Goal: Find specific page/section: Locate a particular part of the current website

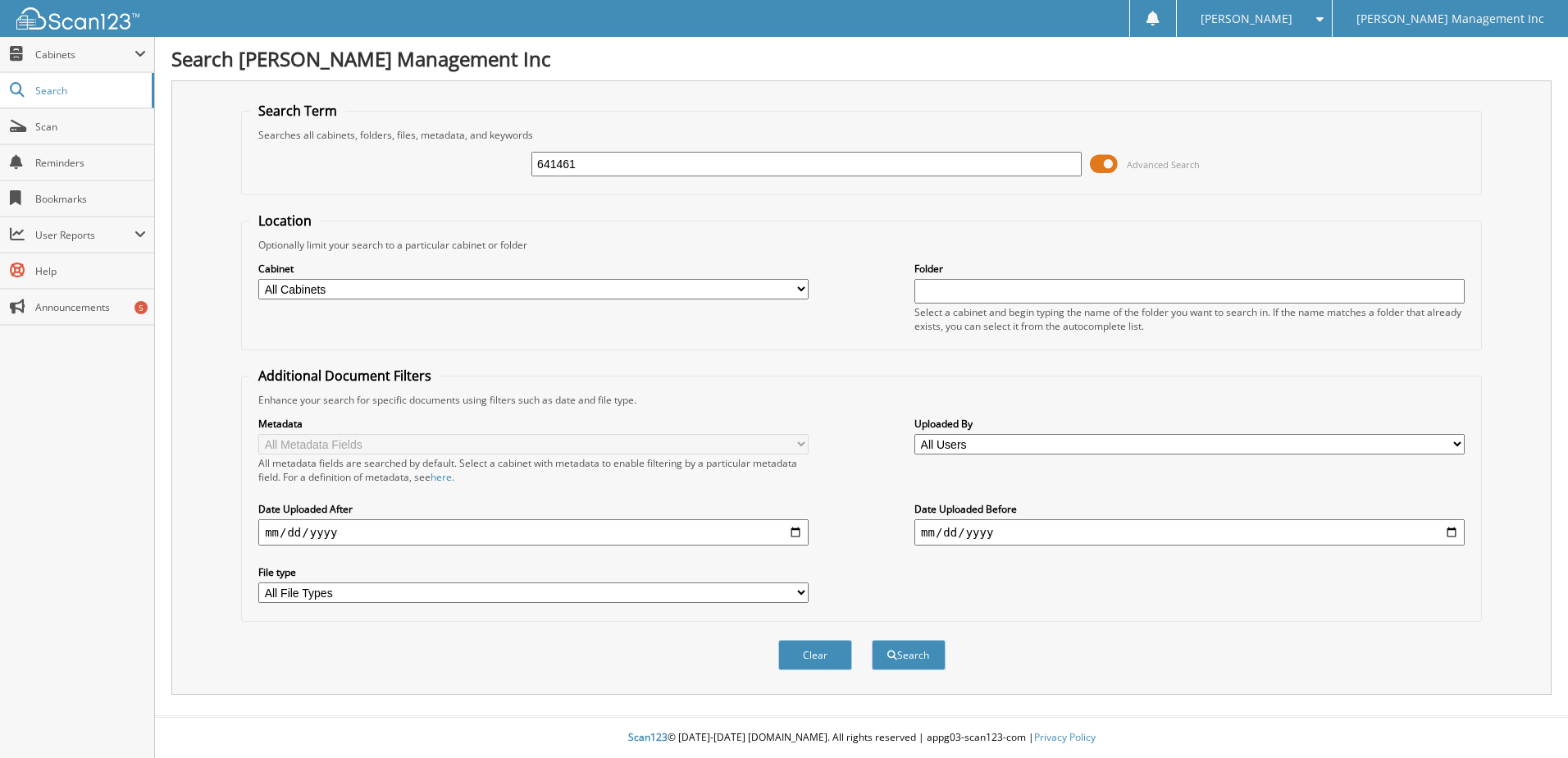
type input "641461"
click at [872, 640] on button "Search" at bounding box center [908, 655] width 73 height 30
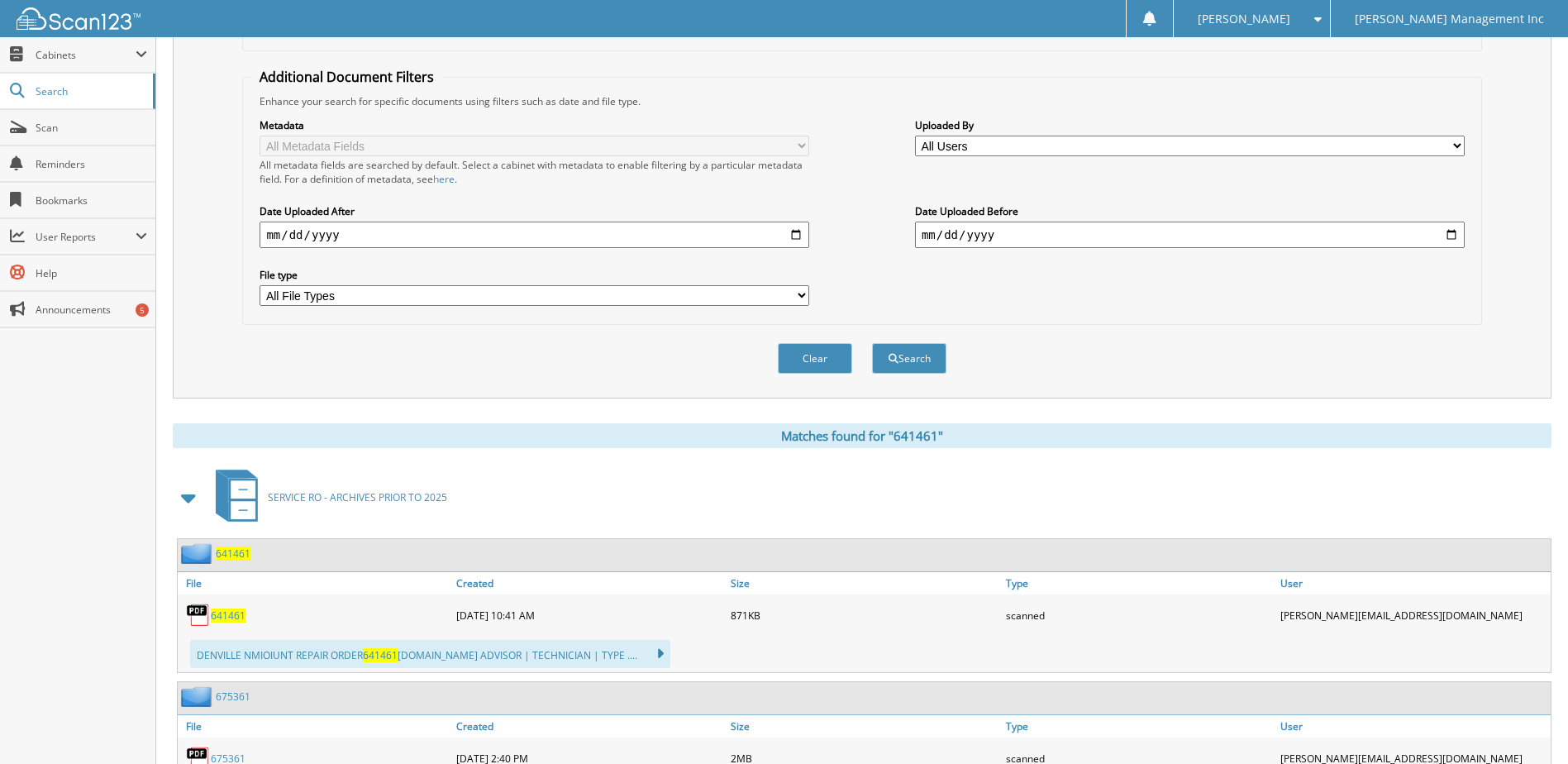
scroll to position [331, 0]
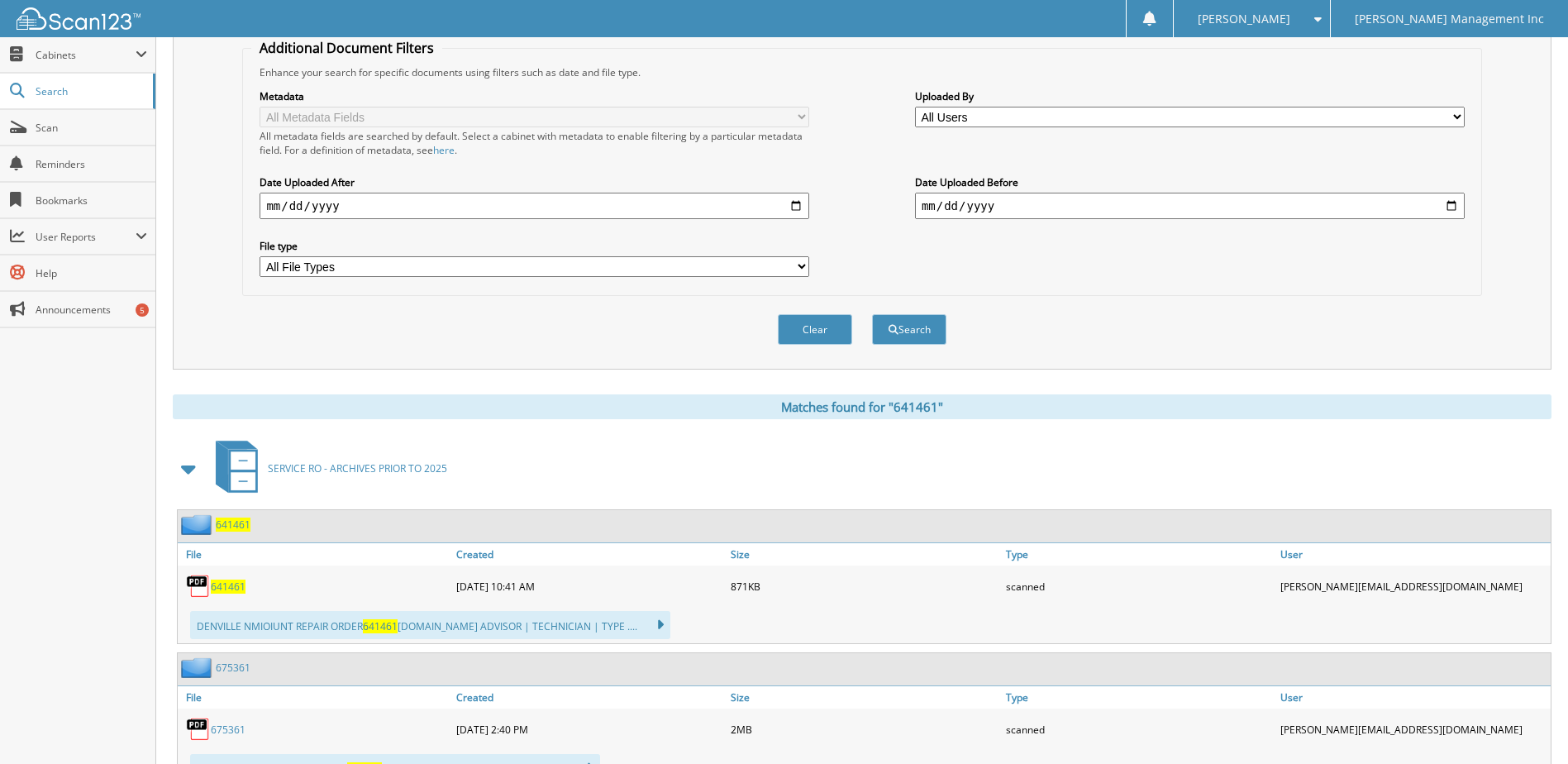
click at [193, 584] on img at bounding box center [198, 585] width 25 height 25
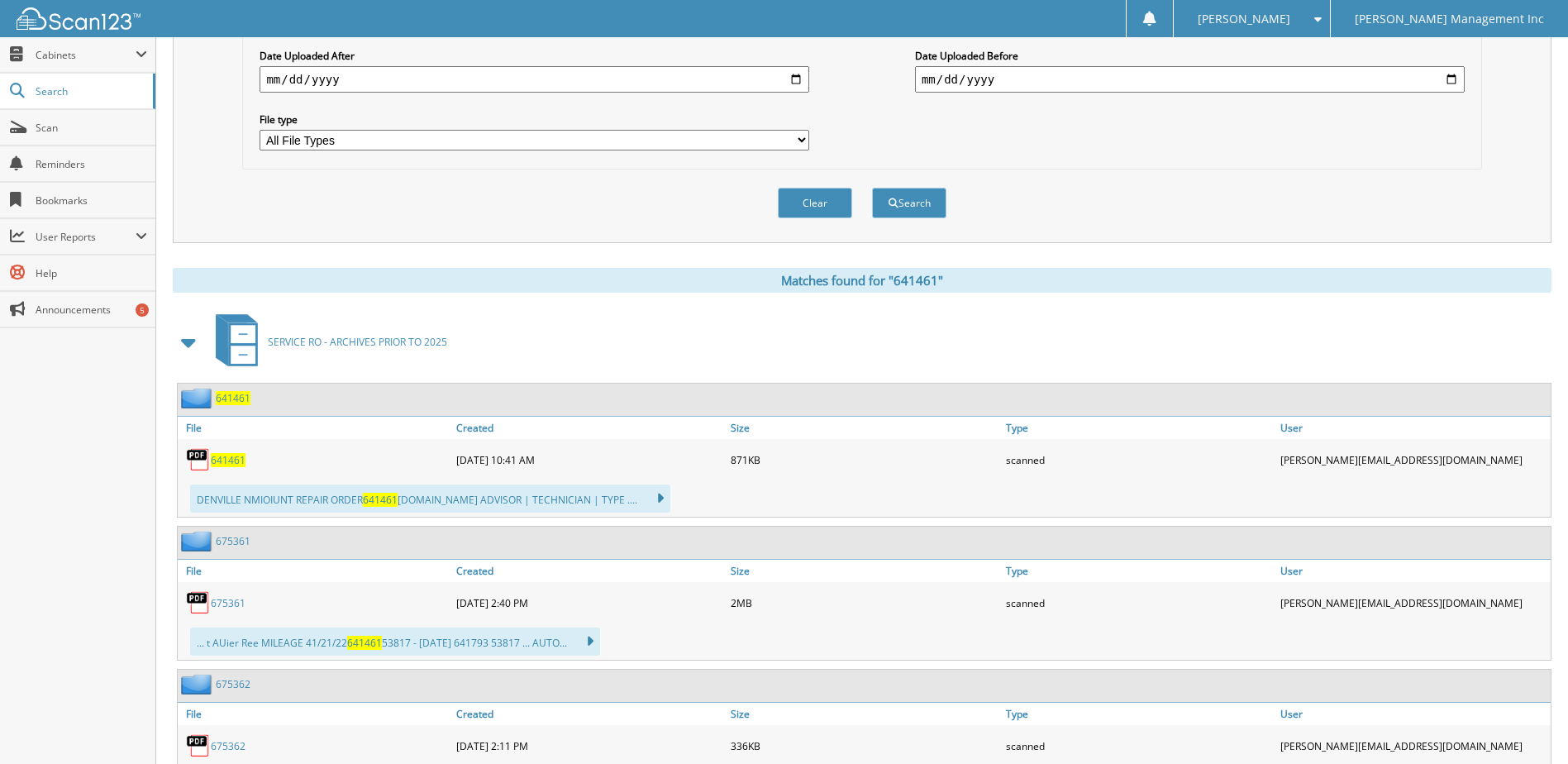
scroll to position [496, 0]
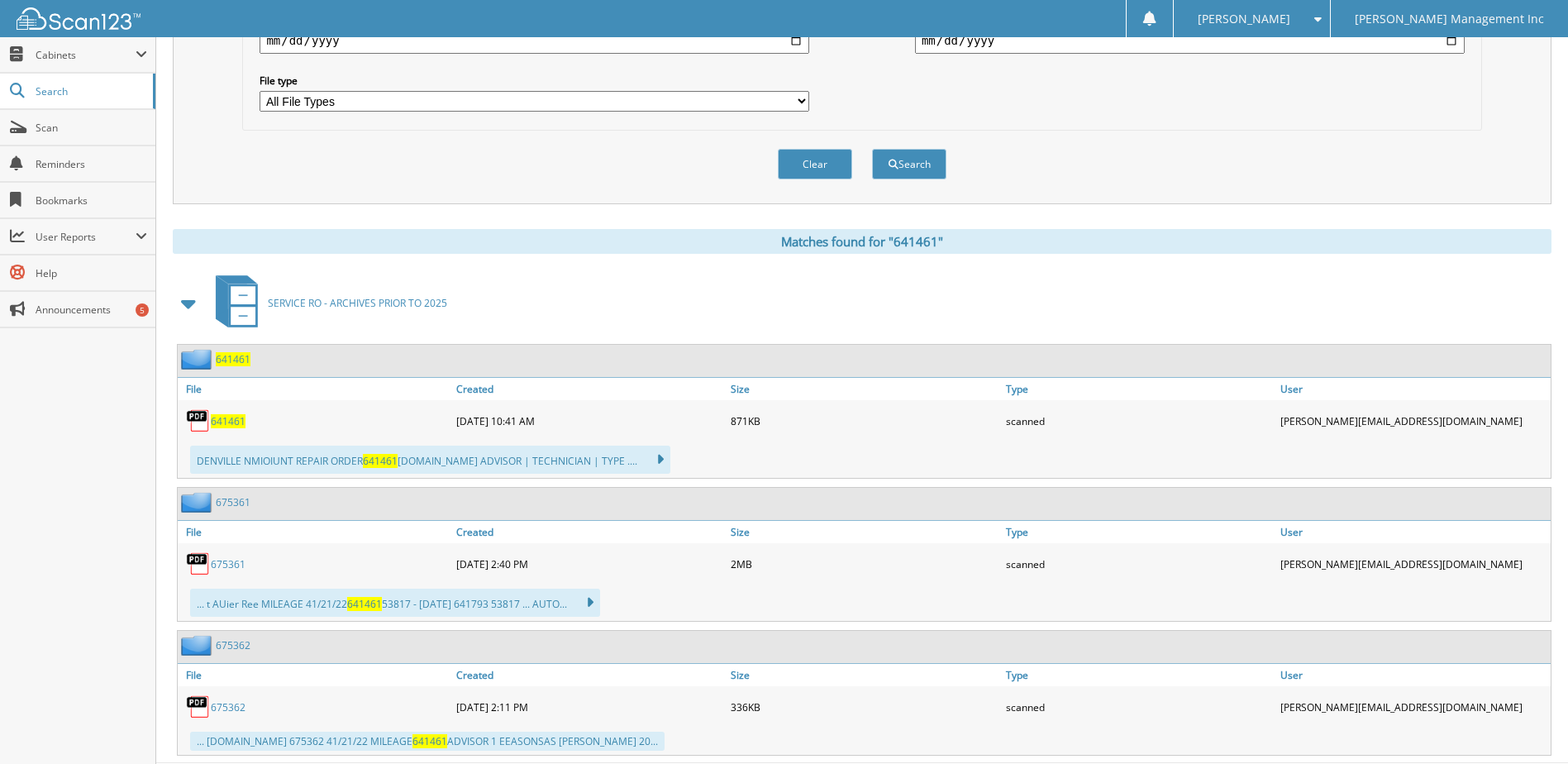
click at [231, 422] on span "641461" at bounding box center [228, 421] width 35 height 14
